Goal: Task Accomplishment & Management: Manage account settings

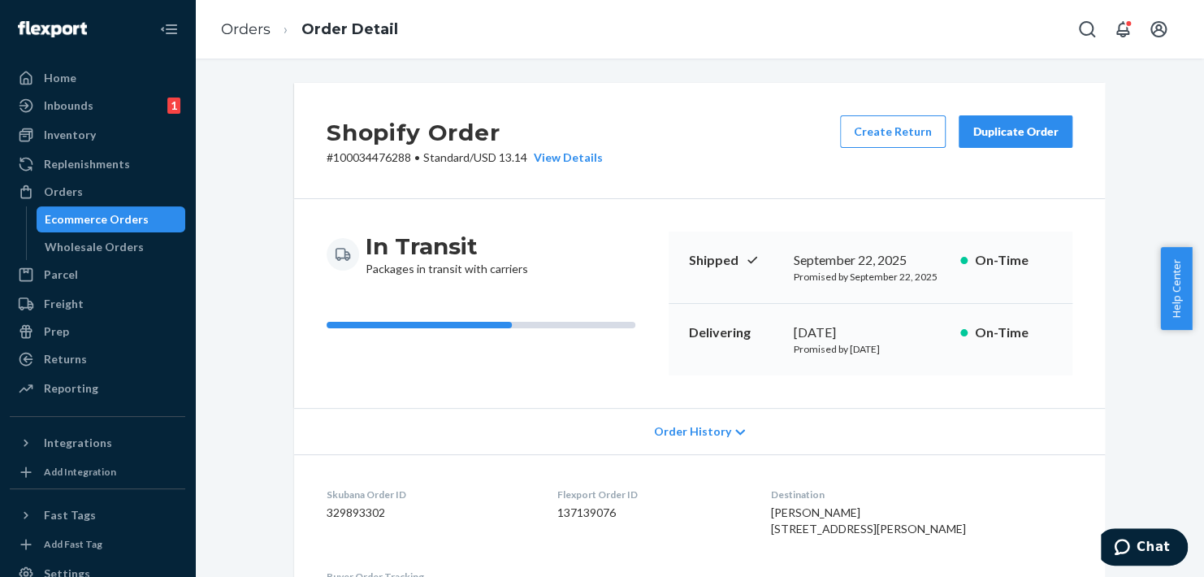
click at [129, 210] on div "Ecommerce Orders" at bounding box center [111, 219] width 146 height 23
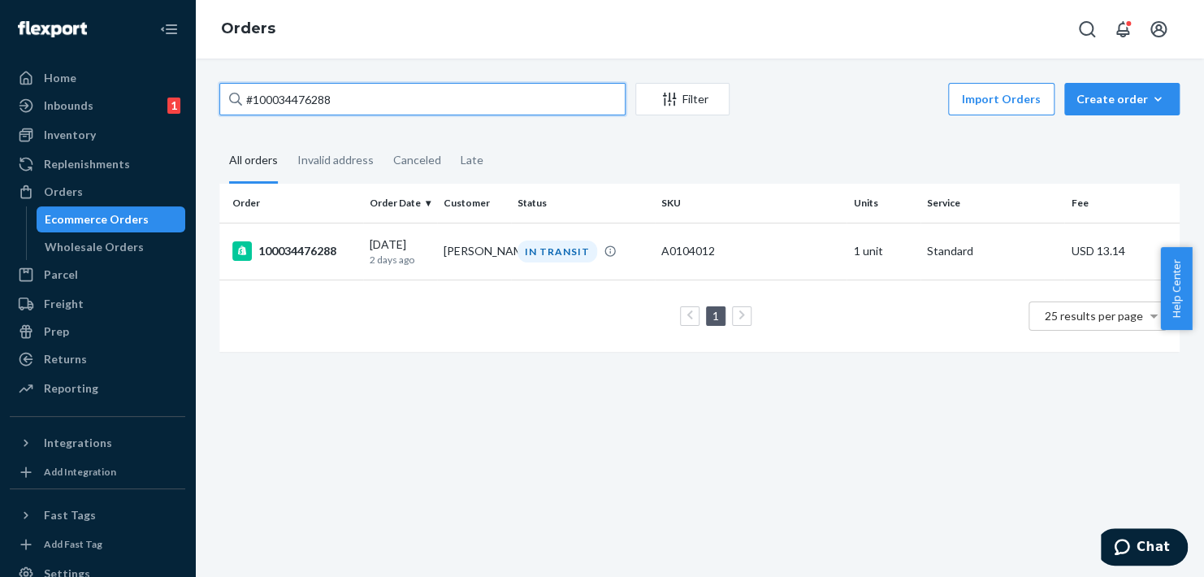
drag, startPoint x: 336, startPoint y: 98, endPoint x: 233, endPoint y: 119, distance: 105.4
click at [233, 119] on div "#100034476288 Filter Import Orders Create order Ecommerce order Removal order A…" at bounding box center [699, 225] width 985 height 285
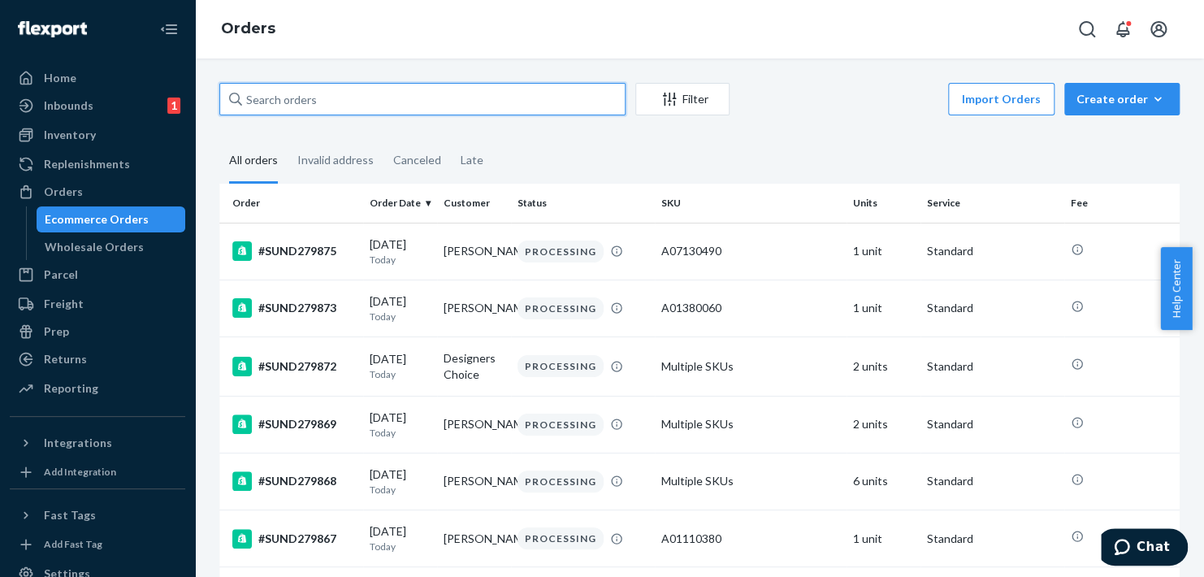
paste input "AP40439341-860518773-A"
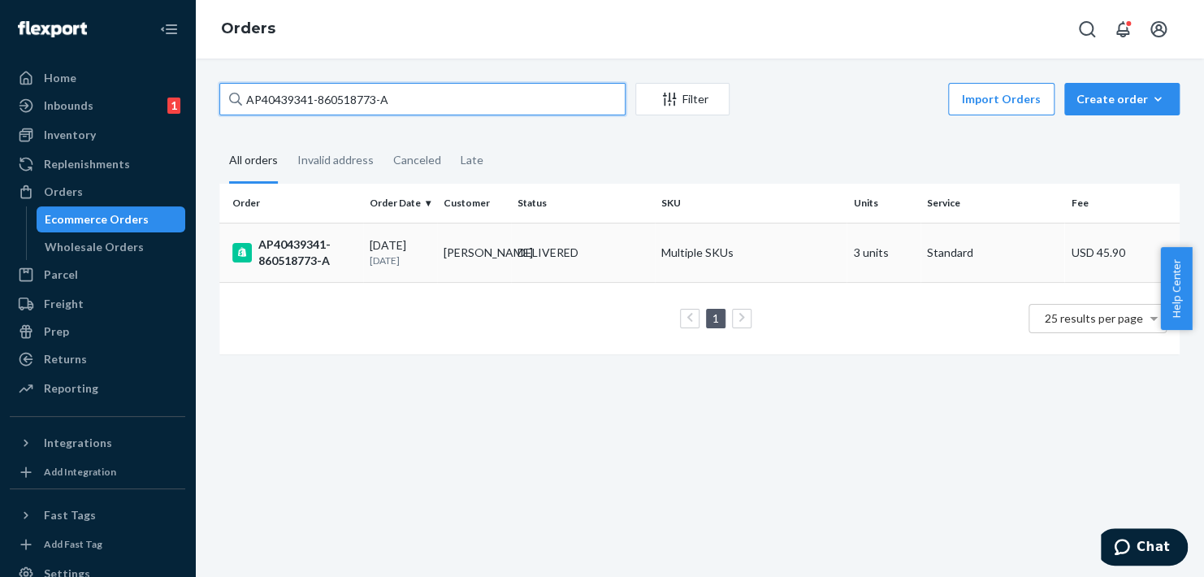
type input "AP40439341-860518773-A"
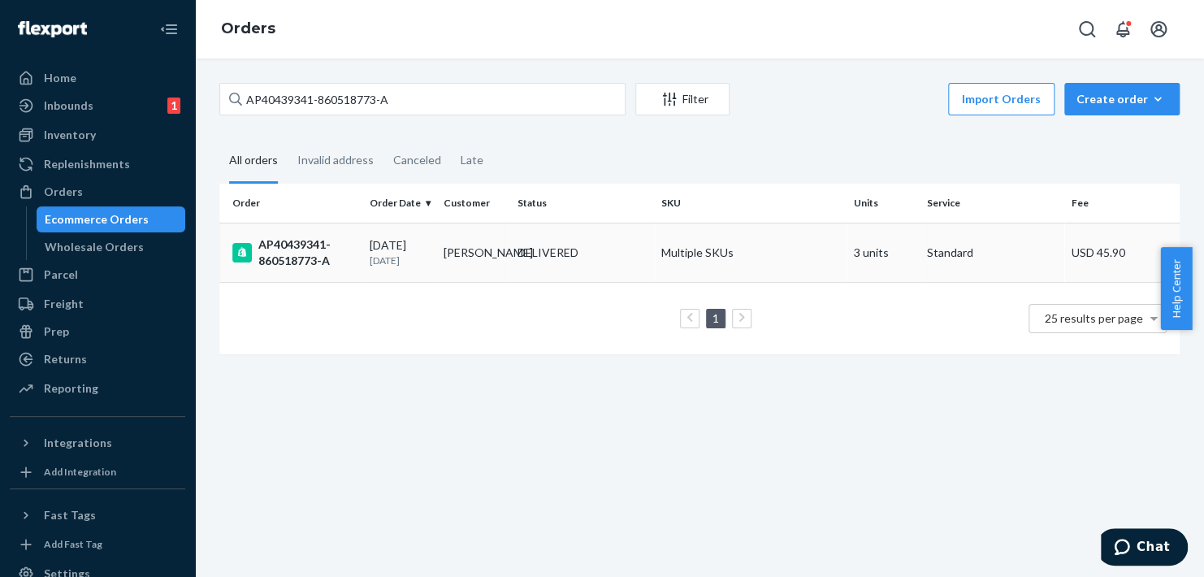
click at [302, 249] on div "AP40439341-860518773-A" at bounding box center [294, 252] width 124 height 33
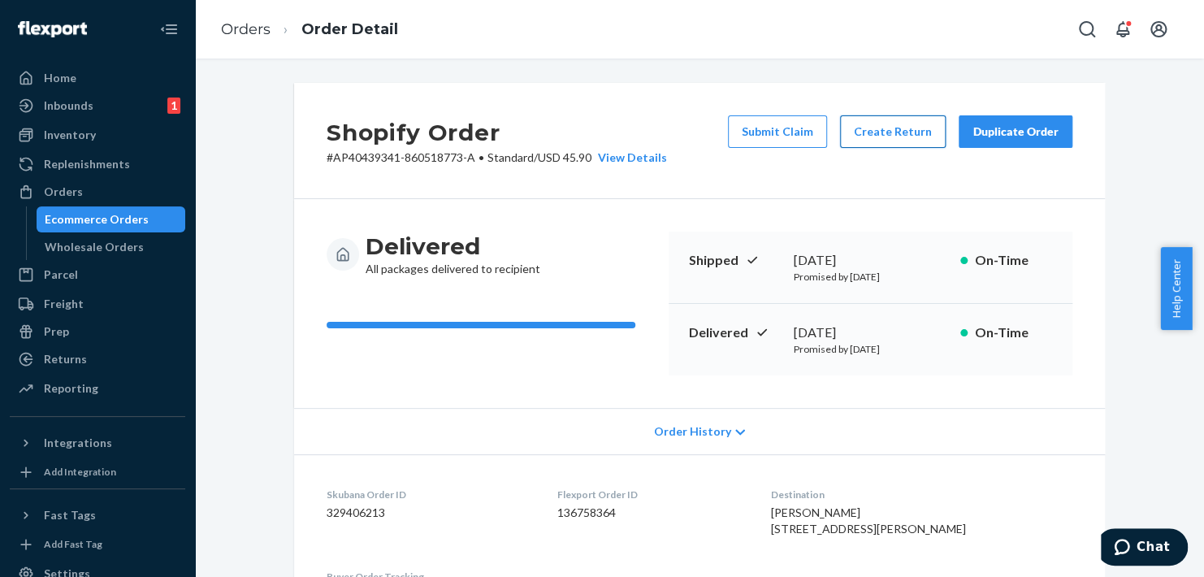
click at [873, 124] on button "Create Return" at bounding box center [893, 131] width 106 height 33
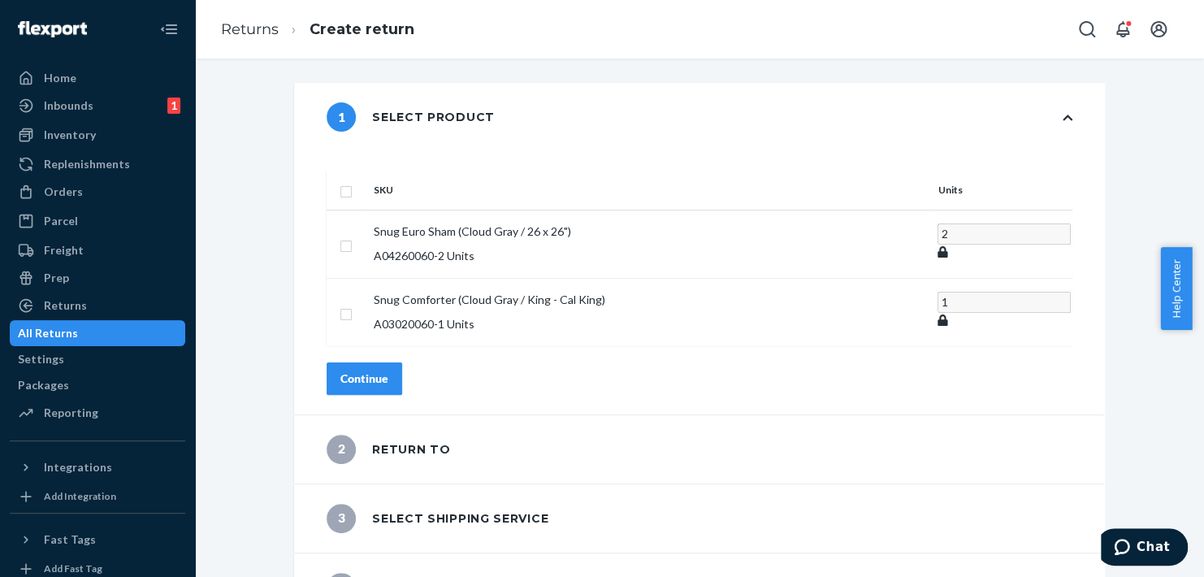
click at [394, 435] on div "2 Return to" at bounding box center [389, 449] width 124 height 29
click at [1069, 111] on div "1 Select product" at bounding box center [699, 117] width 811 height 68
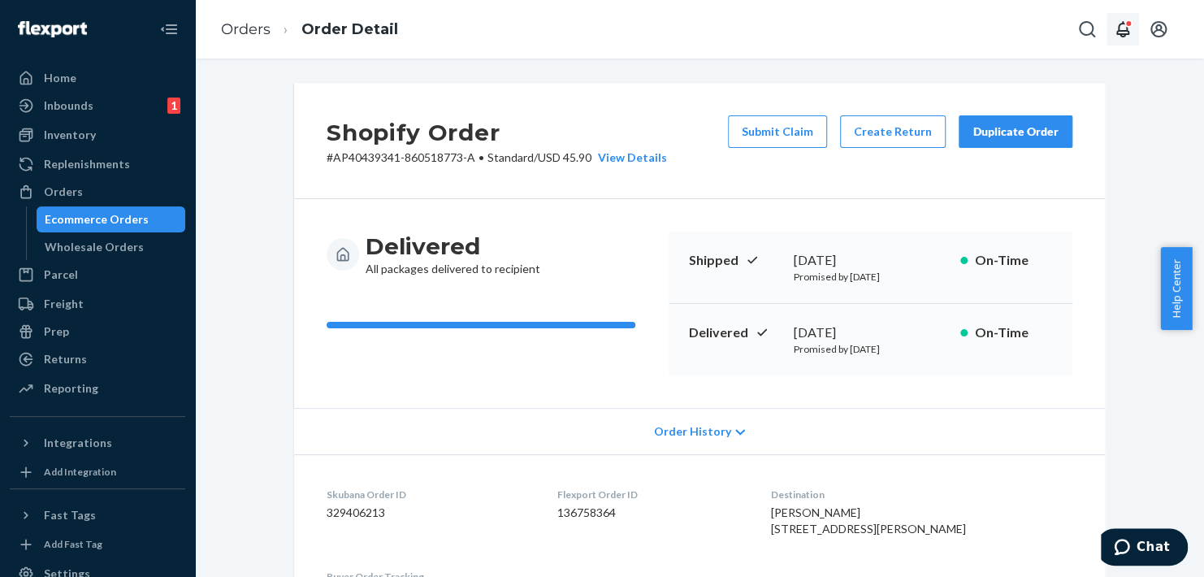
click at [1109, 28] on button "Open notifications" at bounding box center [1123, 29] width 33 height 33
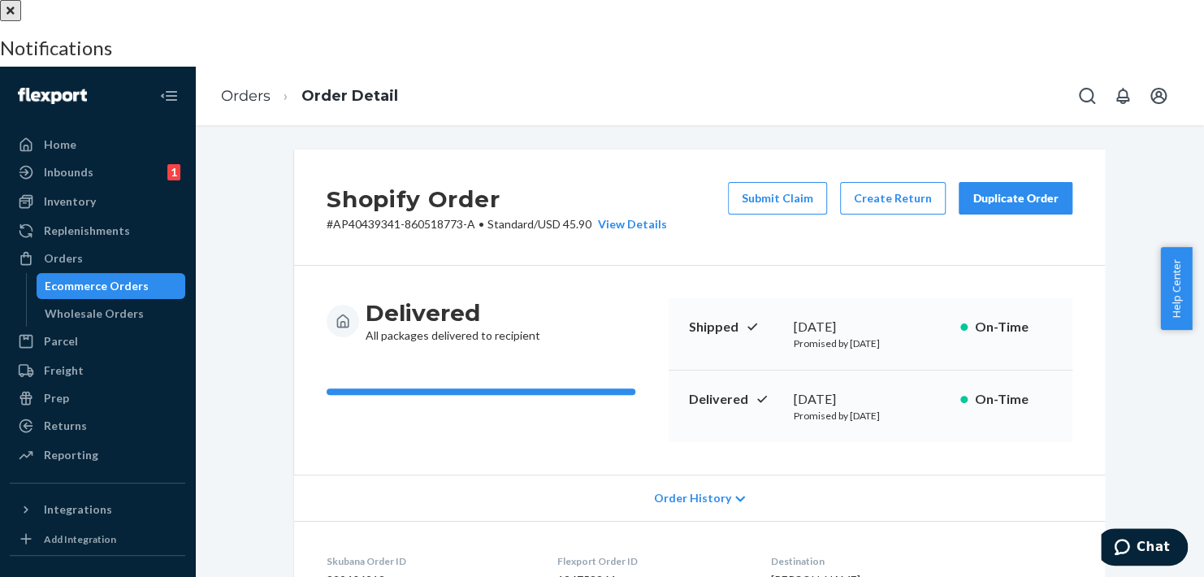
click at [21, 21] on button "close" at bounding box center [10, 10] width 21 height 21
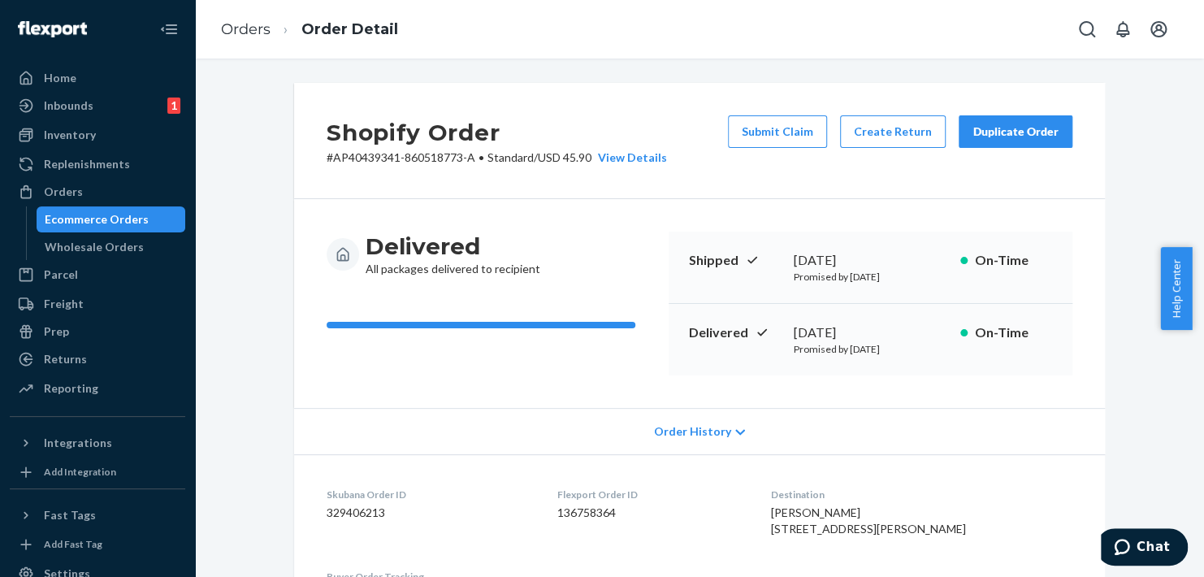
click at [764, 67] on div "Shopify Order # AP40439341-860518773-A • Standard / USD 45.90 View Details Subm…" at bounding box center [699, 318] width 1009 height 518
click at [649, 160] on div "View Details" at bounding box center [630, 158] width 76 height 16
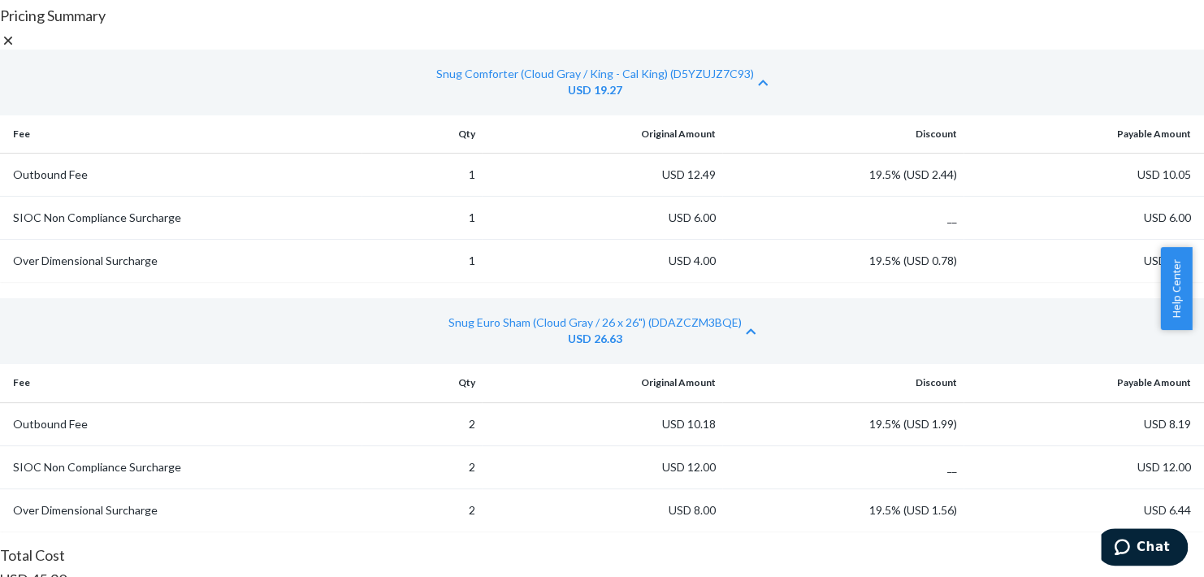
click at [16, 41] on icon at bounding box center [8, 41] width 16 height 16
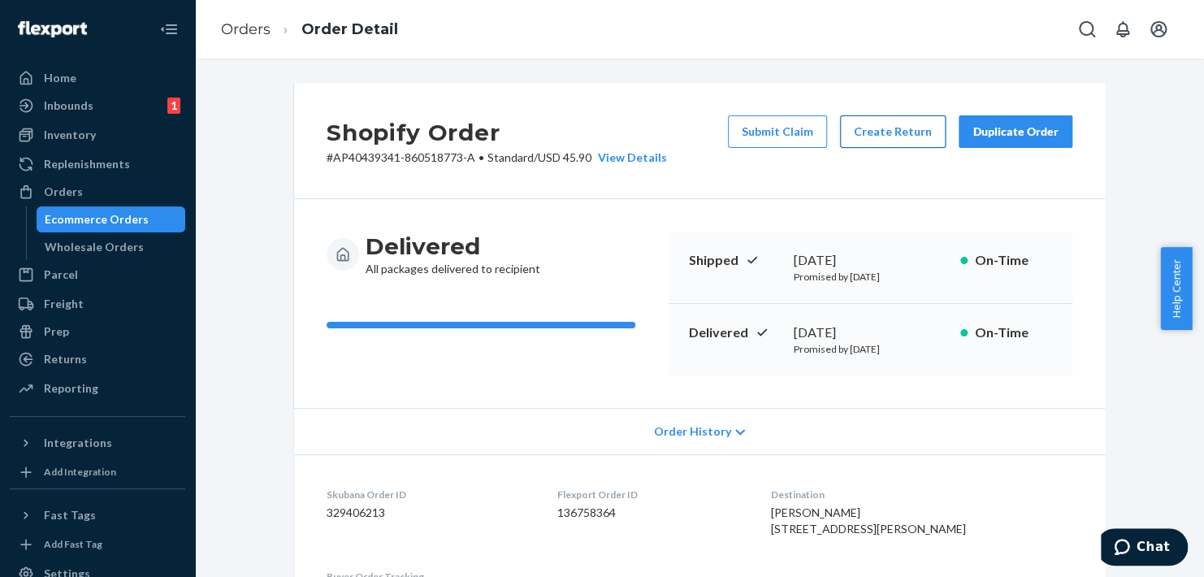
click at [905, 125] on button "Create Return" at bounding box center [893, 131] width 106 height 33
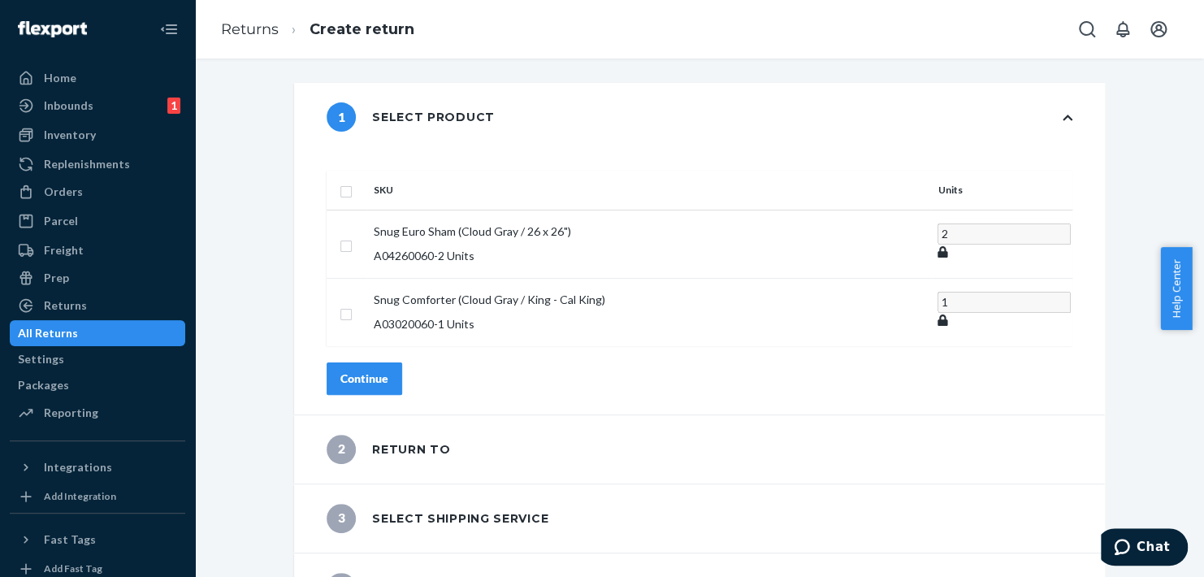
click at [353, 181] on input "checkbox" at bounding box center [346, 189] width 13 height 17
checkbox input "true"
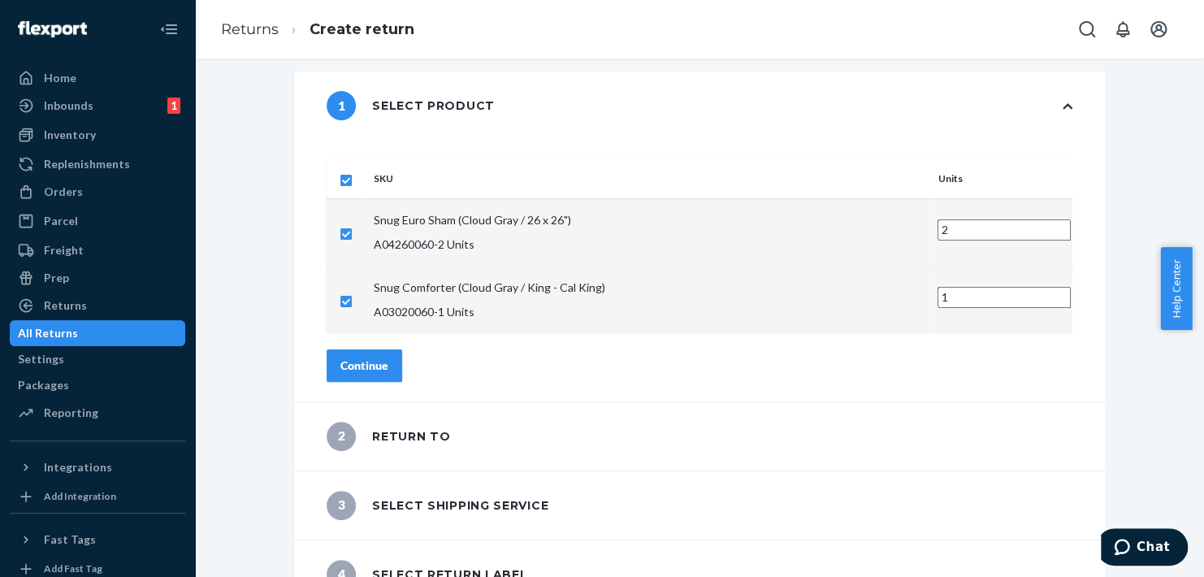
scroll to position [14, 0]
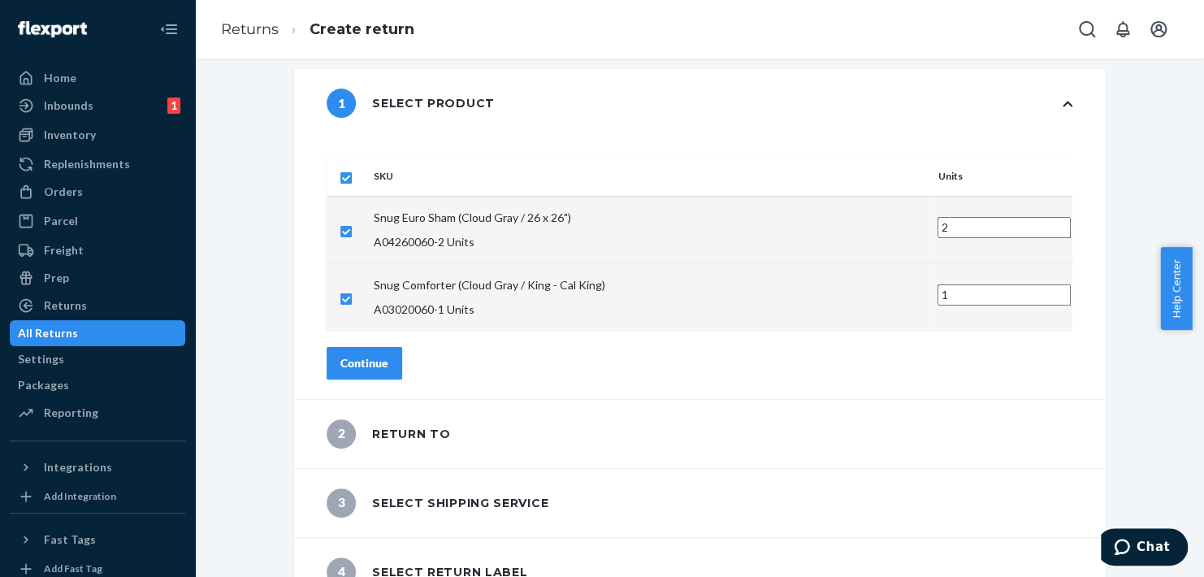
click at [402, 347] on button "Continue" at bounding box center [365, 363] width 76 height 33
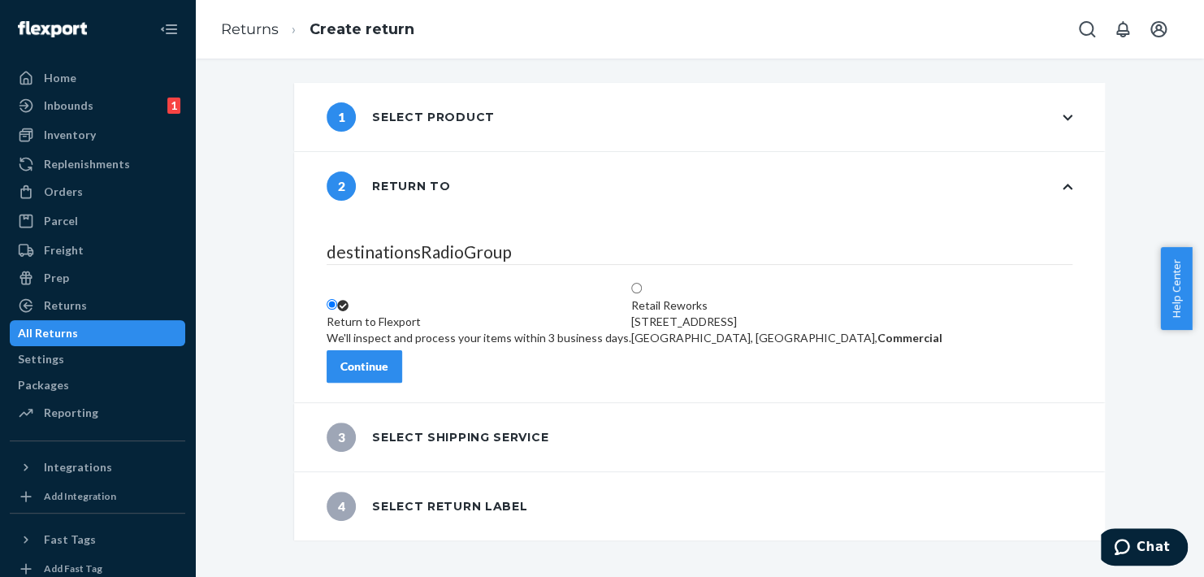
scroll to position [0, 0]
click at [849, 314] on div "9282 Baythorne Dr," at bounding box center [786, 322] width 311 height 16
click at [642, 283] on input "Retail Reworks 9282 Baythorne Dr, Houston, TX 77055, US, Commercial" at bounding box center [636, 288] width 11 height 11
radio input "true"
click at [631, 297] on label "Return to Flexport We'll inspect and process your items within 3 business days." at bounding box center [479, 321] width 305 height 49
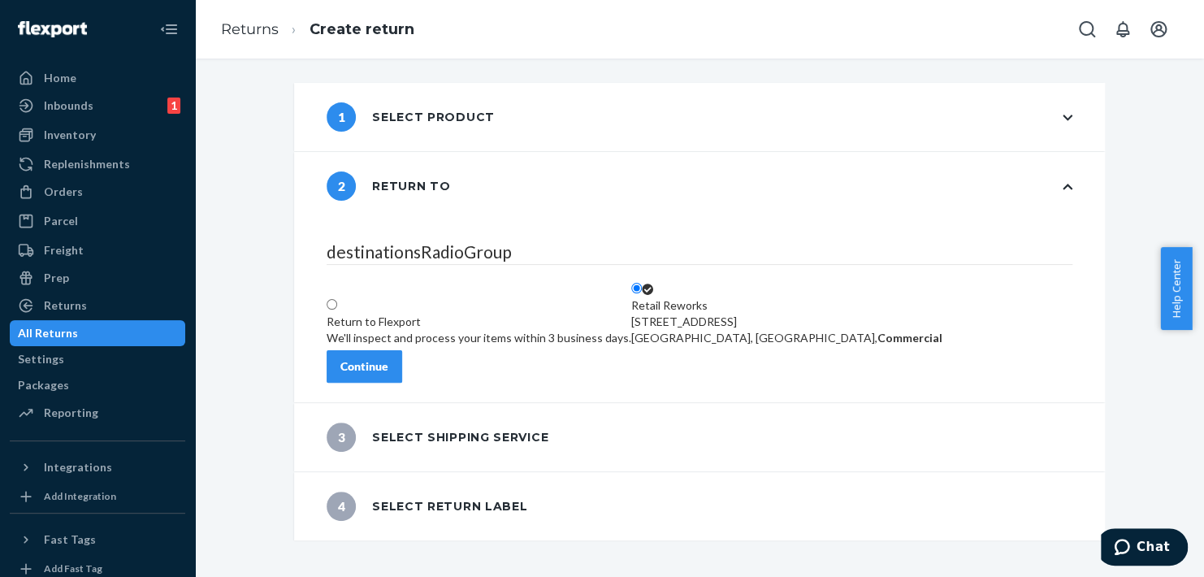
click at [337, 299] on input "Return to Flexport We'll inspect and process your items within 3 business days." at bounding box center [332, 304] width 11 height 11
radio input "true"
click at [390, 350] on button "Continue" at bounding box center [365, 366] width 76 height 33
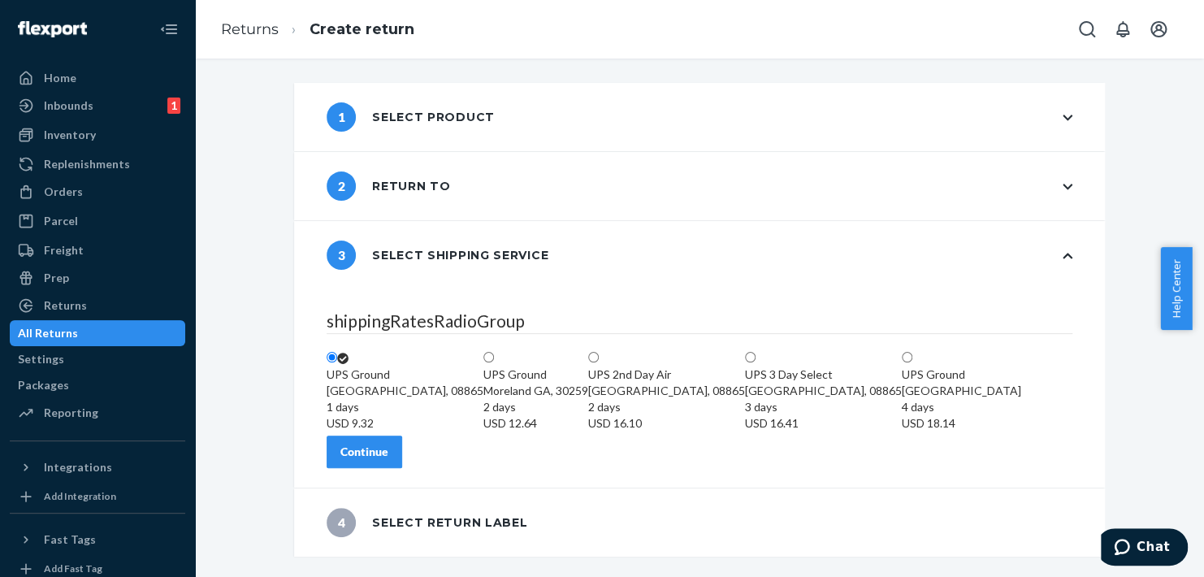
scroll to position [72, 0]
click at [388, 460] on div "Continue" at bounding box center [365, 452] width 48 height 16
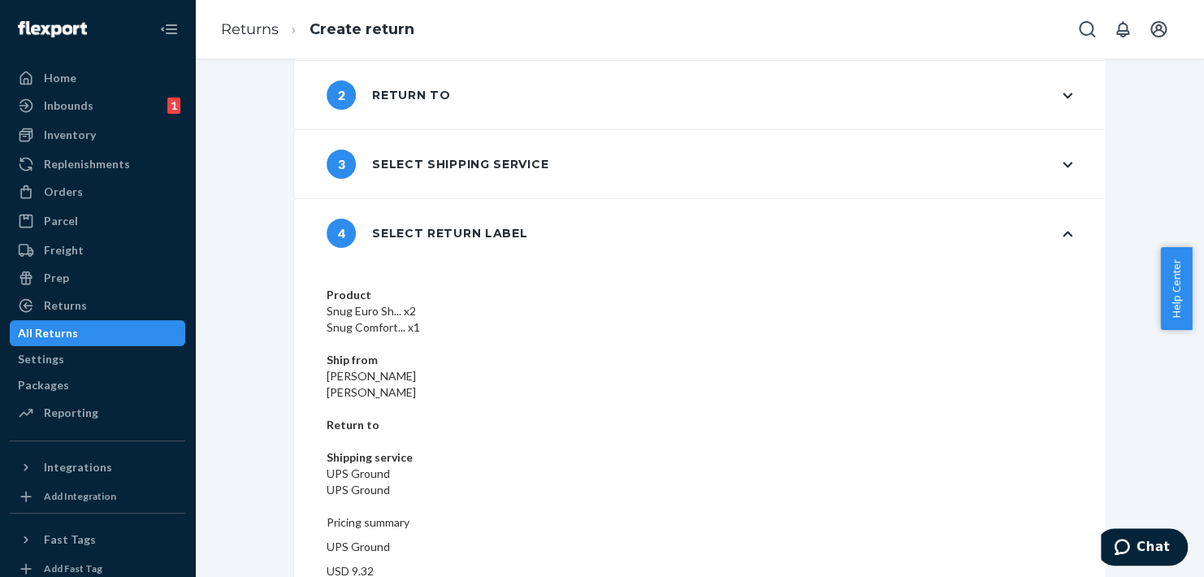
scroll to position [101, 0]
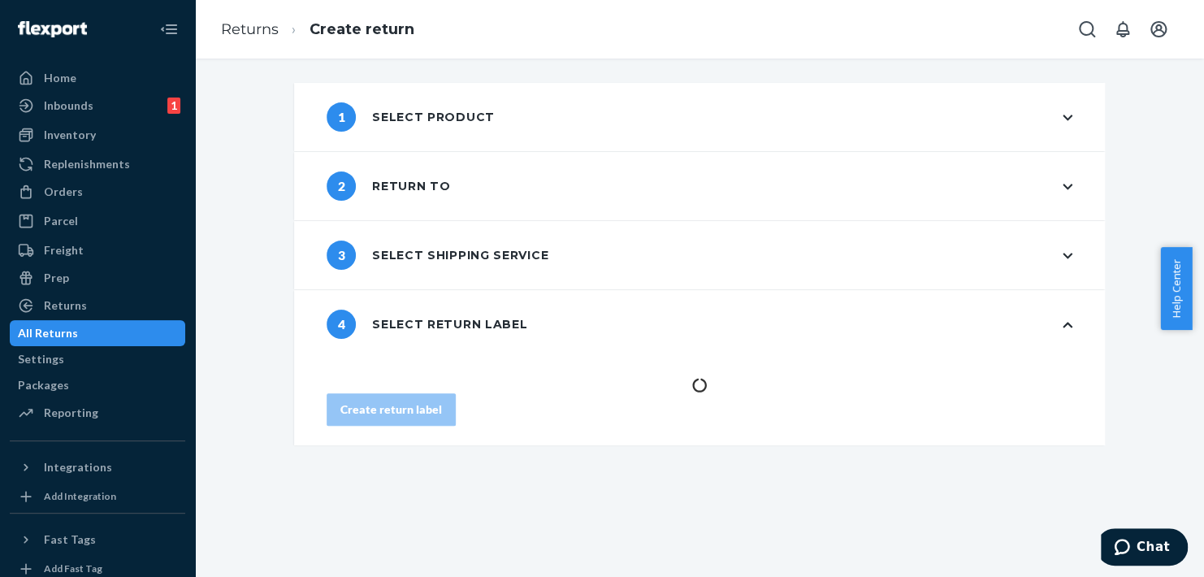
scroll to position [0, 0]
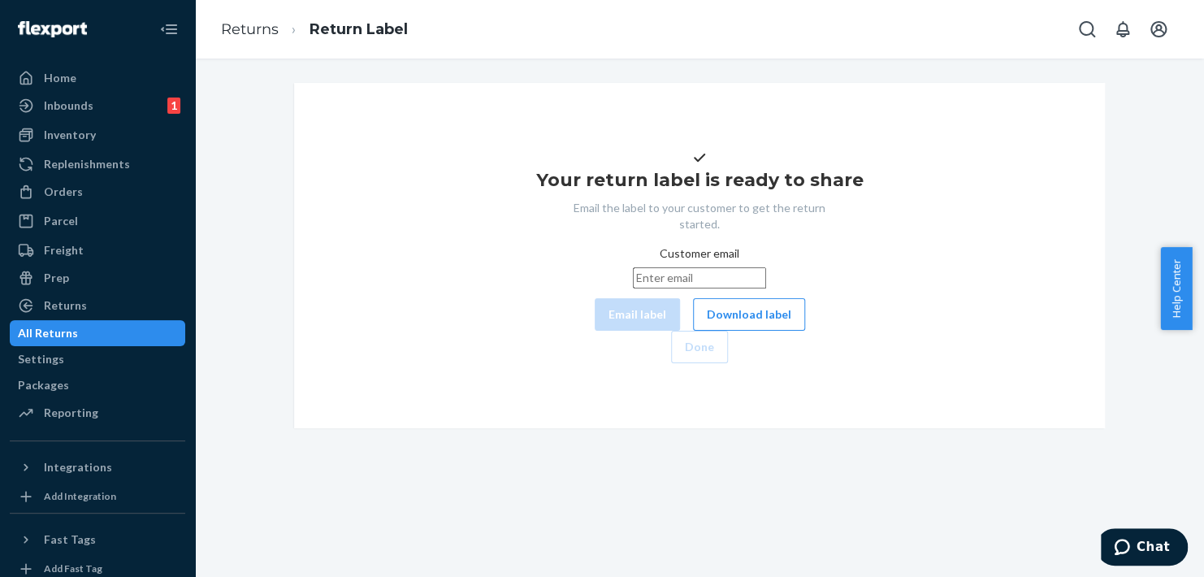
click at [633, 289] on input "Customer email" at bounding box center [699, 277] width 133 height 21
click at [693, 331] on button "Download label" at bounding box center [749, 314] width 112 height 33
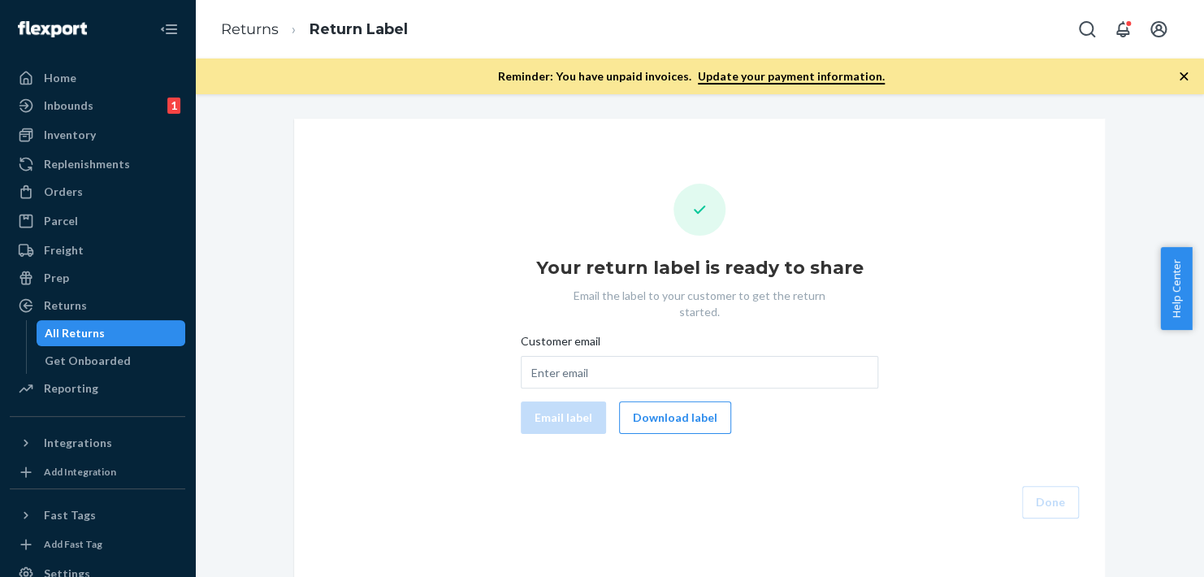
click at [1177, 76] on icon "button" at bounding box center [1184, 76] width 16 height 16
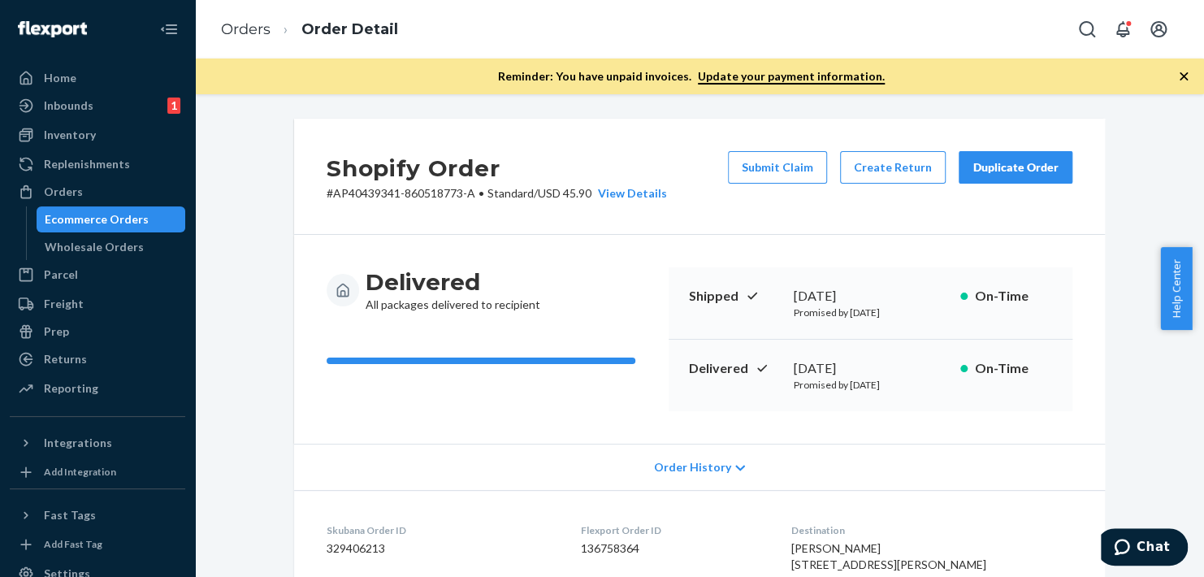
click at [1178, 81] on icon "button" at bounding box center [1184, 76] width 16 height 16
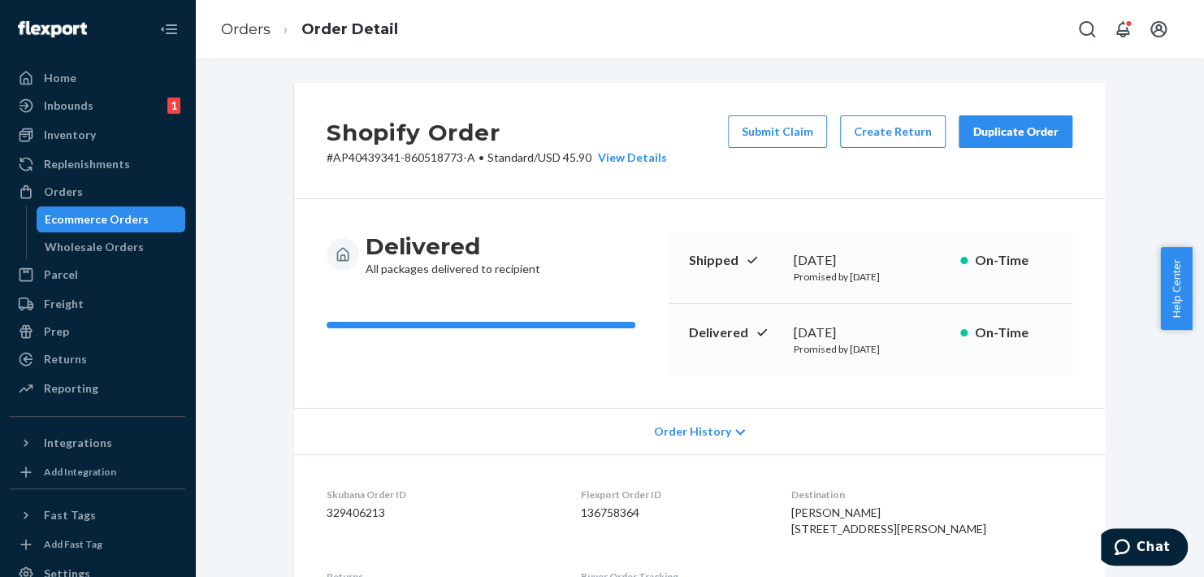
click at [673, 437] on span "Order History" at bounding box center [692, 431] width 77 height 16
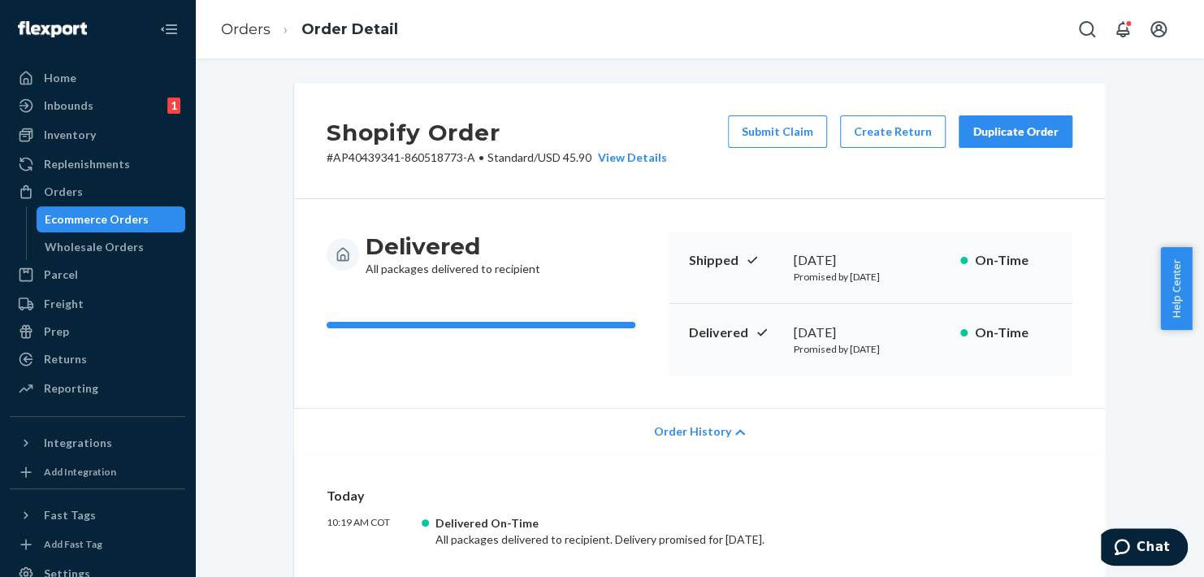
click at [707, 441] on div "Order History" at bounding box center [699, 431] width 811 height 46
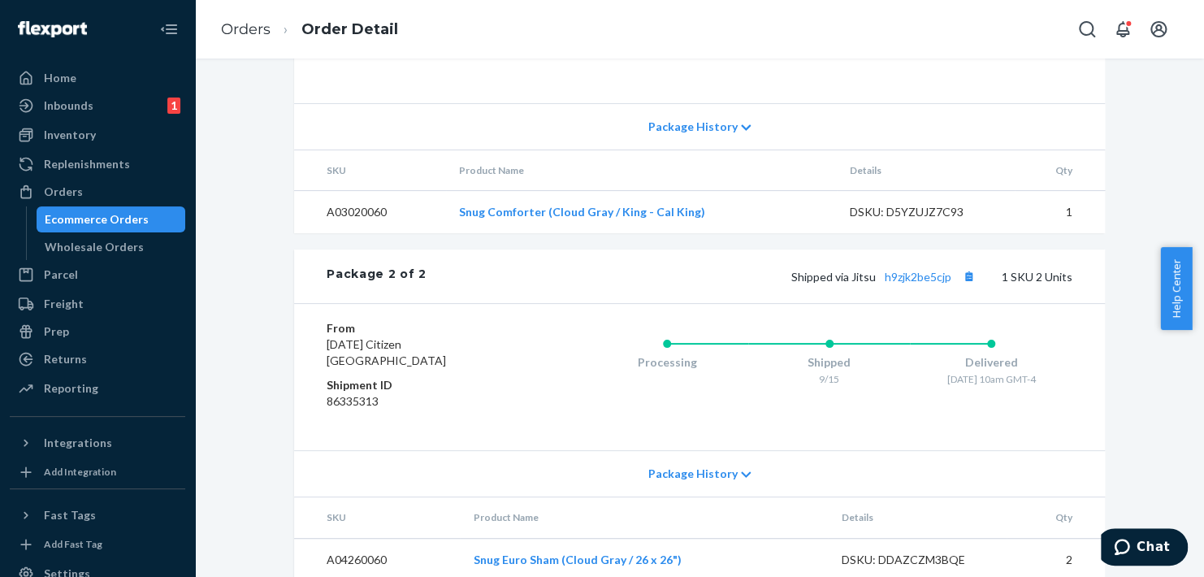
scroll to position [947, 0]
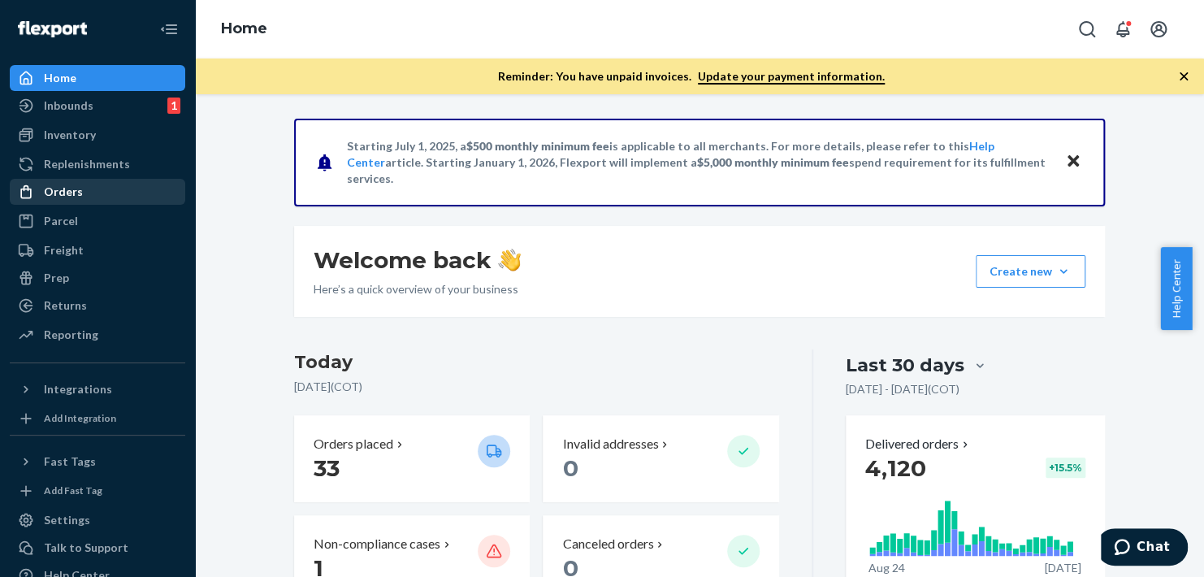
click at [101, 193] on div "Orders" at bounding box center [97, 191] width 172 height 23
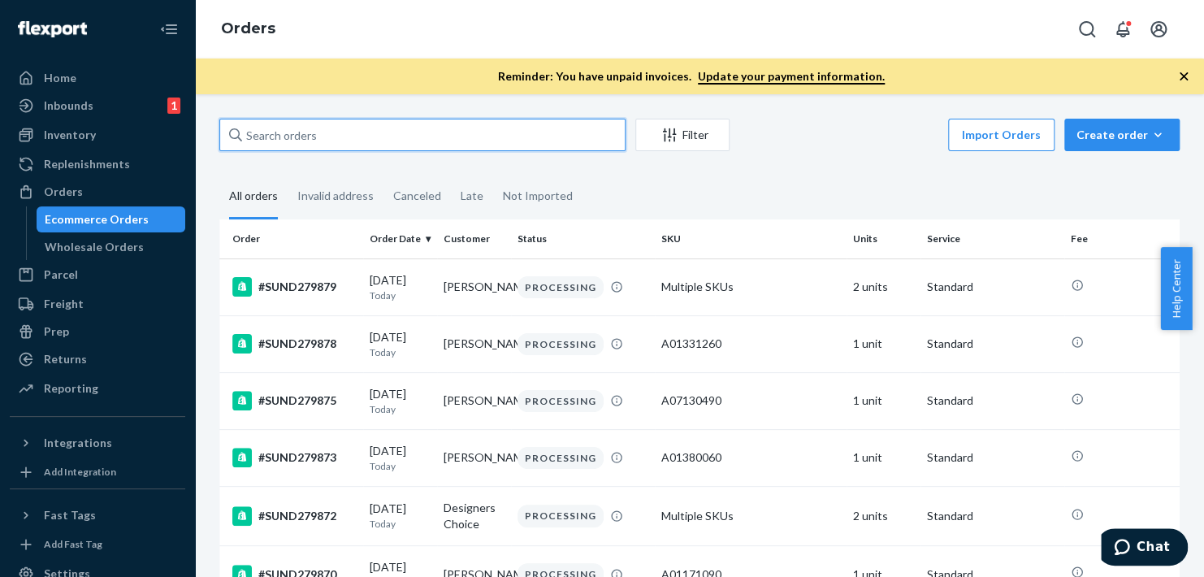
click at [391, 141] on input "text" at bounding box center [422, 135] width 406 height 33
paste input "AN21883726-858299338-A"
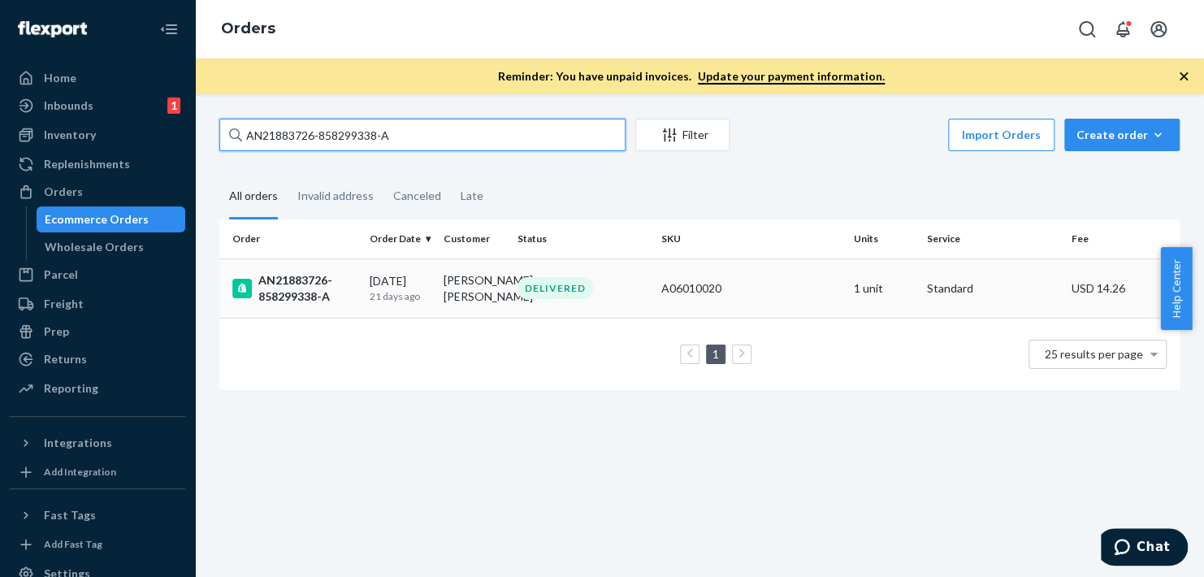
type input "AN21883726-858299338-A"
click at [297, 292] on div "AN21883726-858299338-A" at bounding box center [294, 288] width 124 height 33
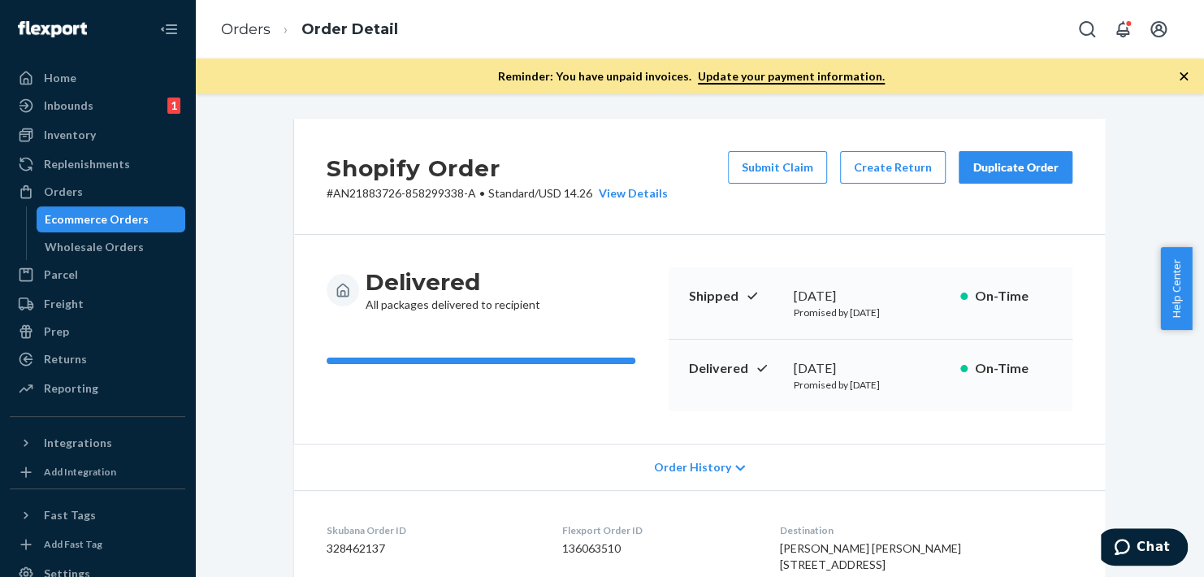
click at [729, 460] on div "Order History" at bounding box center [699, 467] width 811 height 46
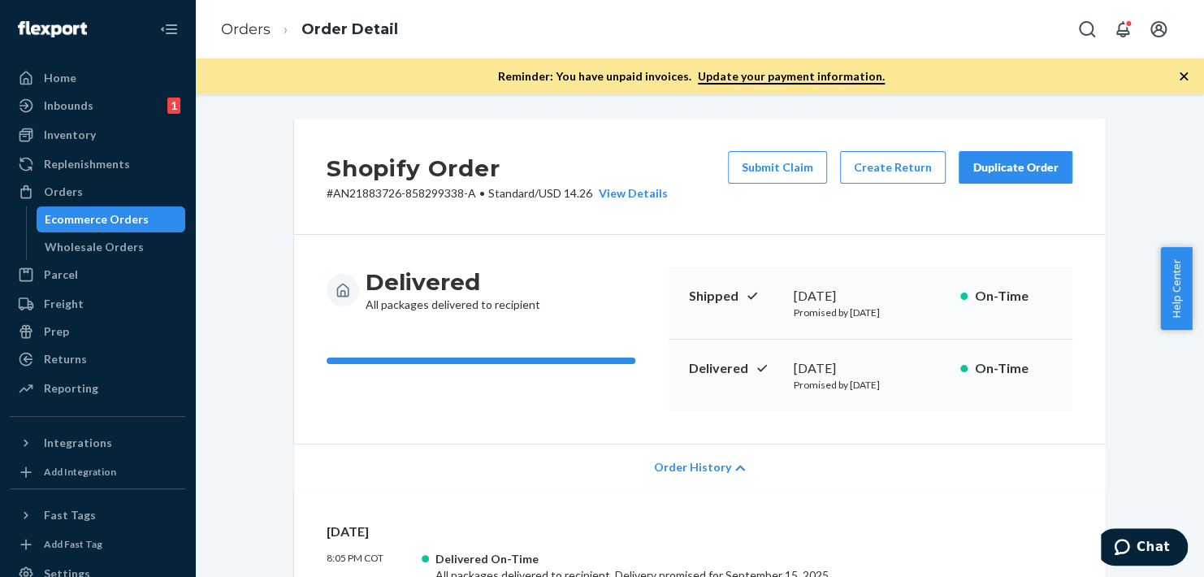
click at [702, 460] on span "Order History" at bounding box center [692, 467] width 77 height 16
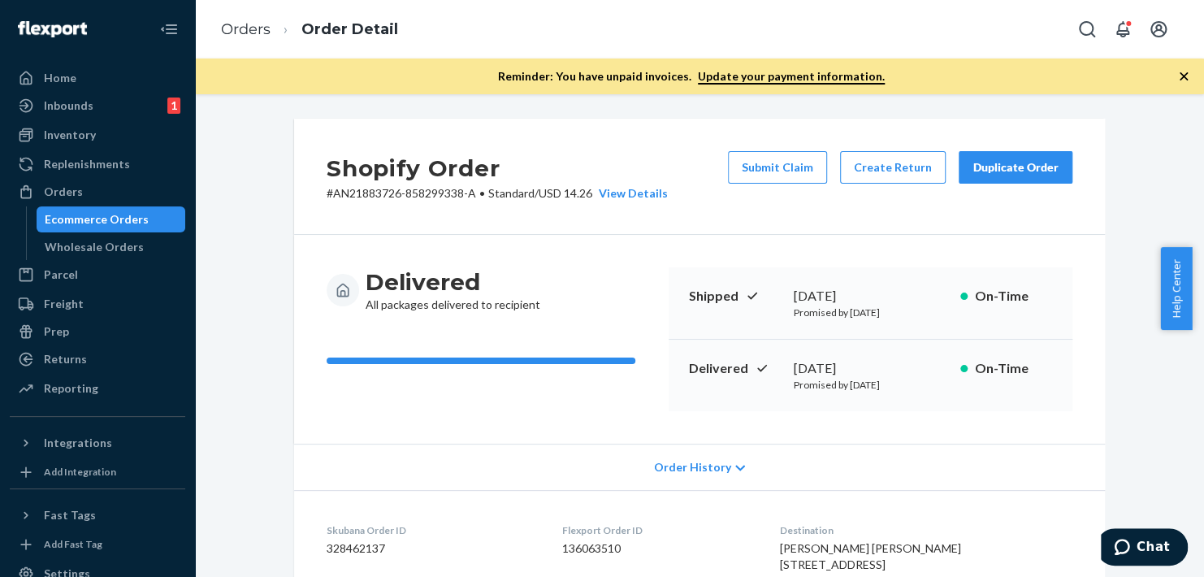
click at [1181, 72] on icon "button" at bounding box center [1184, 76] width 16 height 16
